Goal: Task Accomplishment & Management: Use online tool/utility

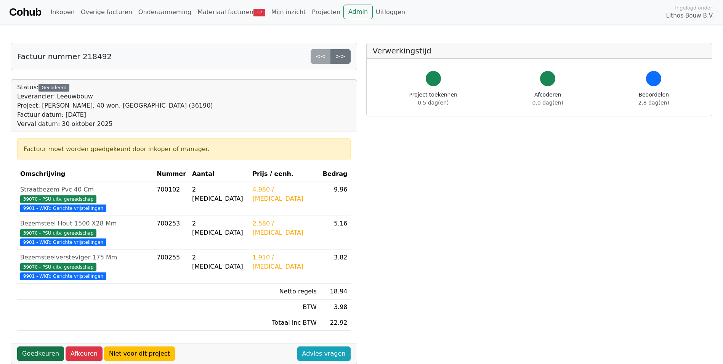
click at [52, 346] on link "Goedkeuren" at bounding box center [40, 353] width 47 height 14
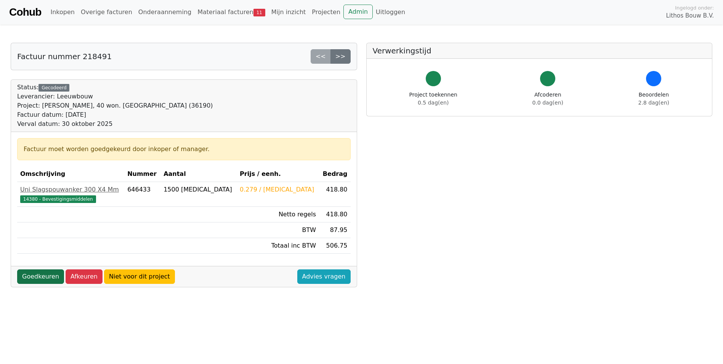
click at [40, 277] on link "Goedkeuren" at bounding box center [40, 276] width 47 height 14
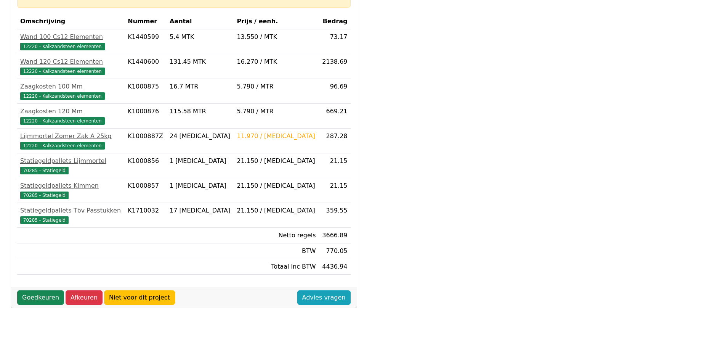
scroll to position [202, 0]
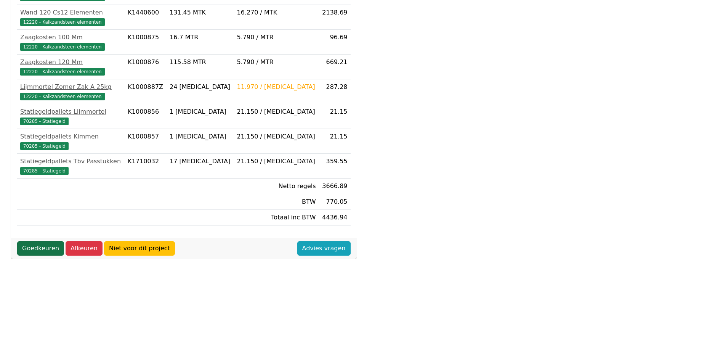
click at [41, 250] on link "Goedkeuren" at bounding box center [40, 248] width 47 height 14
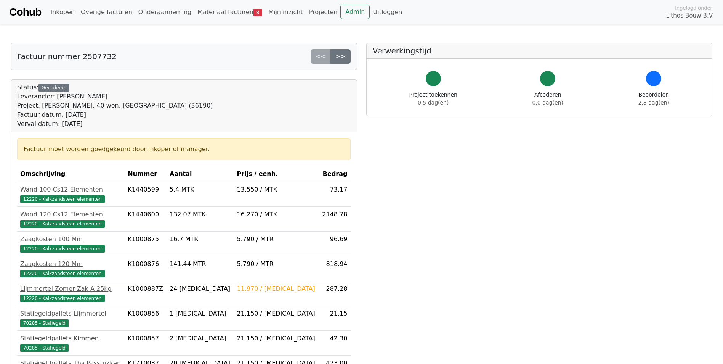
scroll to position [191, 0]
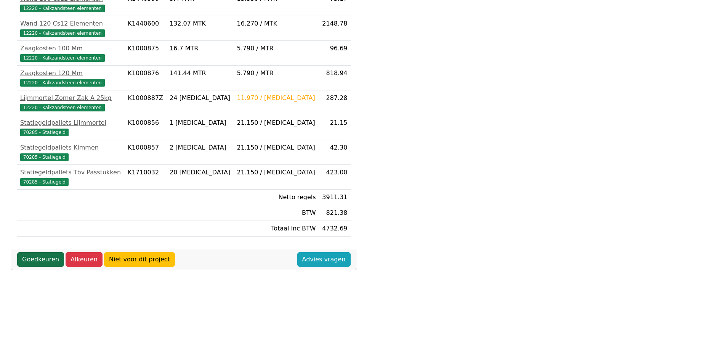
click at [36, 261] on link "Goedkeuren" at bounding box center [40, 259] width 47 height 14
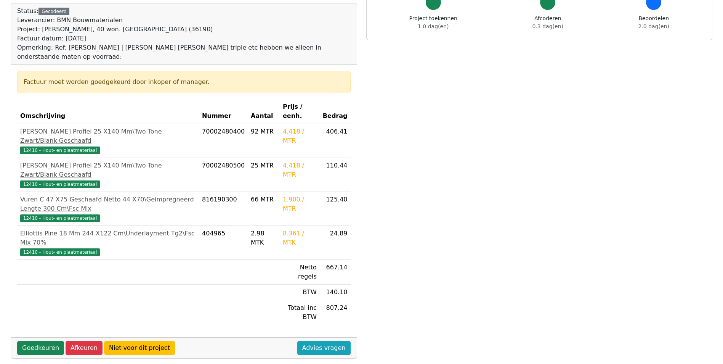
scroll to position [152, 0]
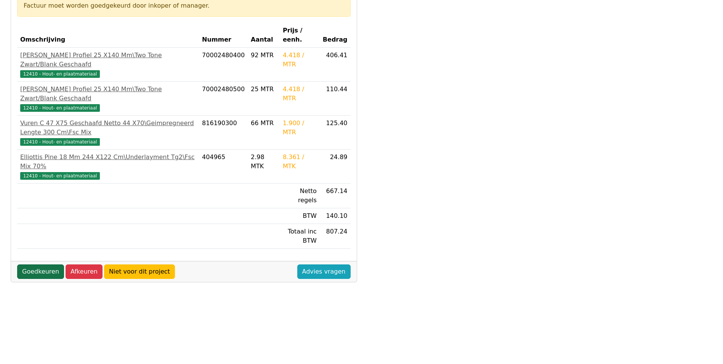
click at [46, 264] on link "Goedkeuren" at bounding box center [40, 271] width 47 height 14
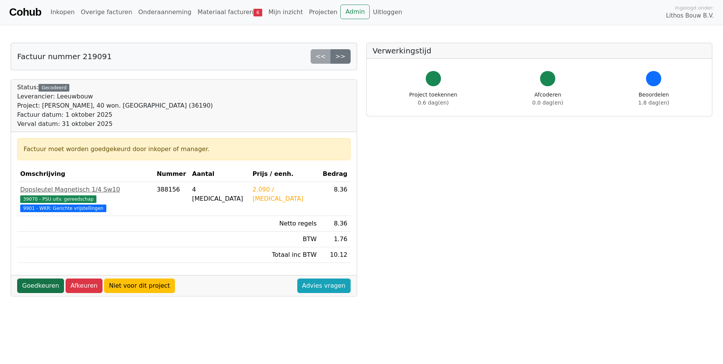
click at [36, 278] on link "Goedkeuren" at bounding box center [40, 285] width 47 height 14
click at [44, 278] on link "Goedkeuren" at bounding box center [40, 285] width 47 height 14
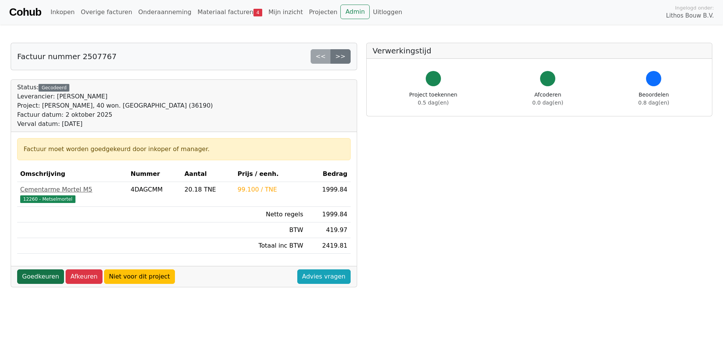
click at [42, 280] on link "Goedkeuren" at bounding box center [40, 276] width 47 height 14
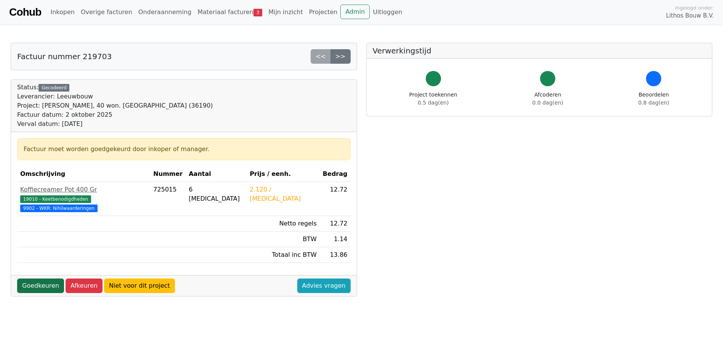
click at [35, 278] on link "Goedkeuren" at bounding box center [40, 285] width 47 height 14
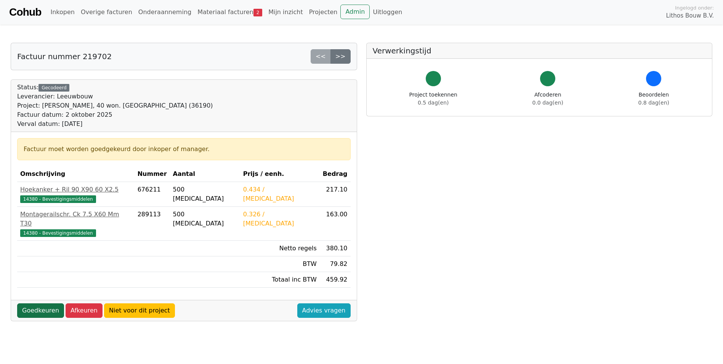
click at [45, 303] on link "Goedkeuren" at bounding box center [40, 310] width 47 height 14
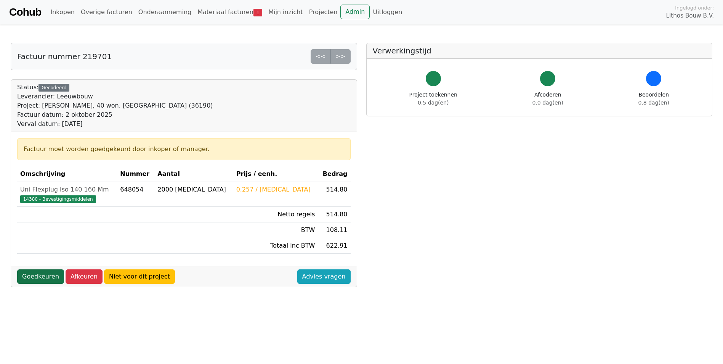
click at [54, 276] on link "Goedkeuren" at bounding box center [40, 276] width 47 height 14
